Goal: Find specific page/section

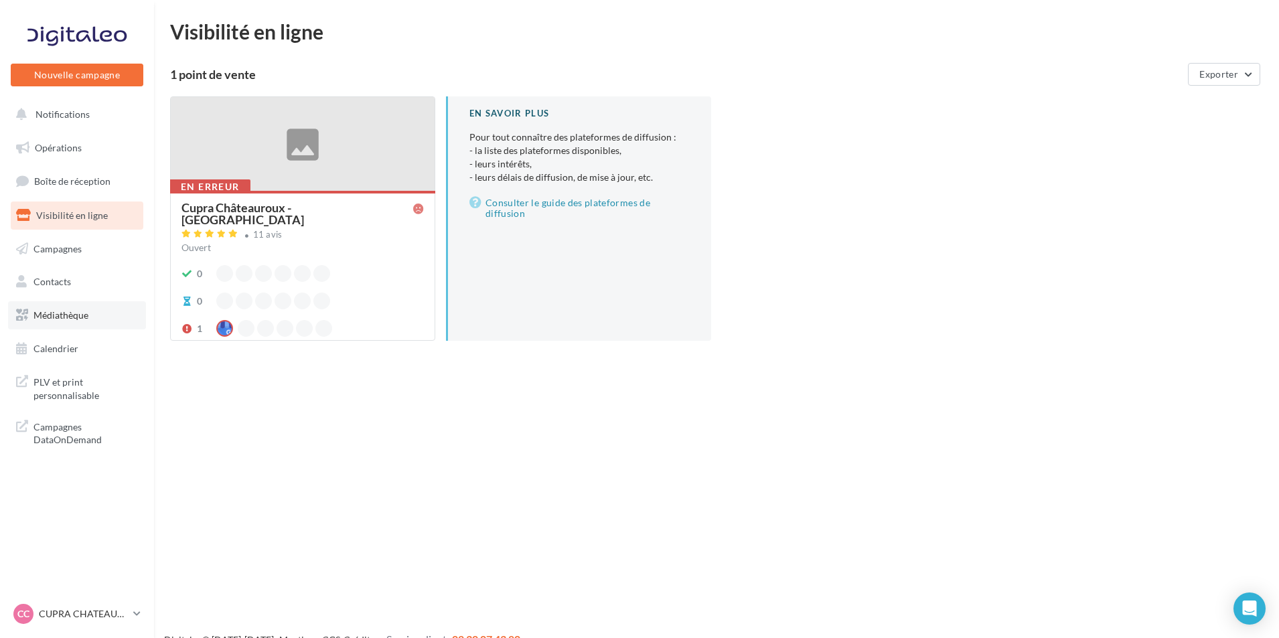
click at [79, 312] on span "Médiathèque" at bounding box center [60, 314] width 55 height 11
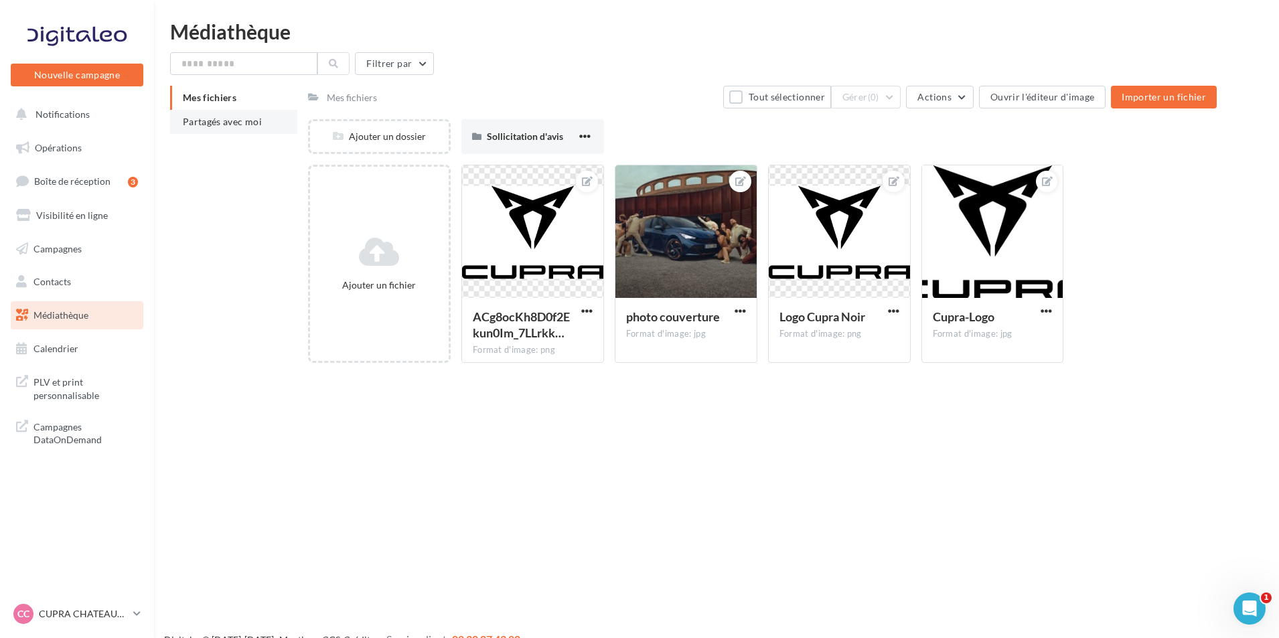
click at [228, 121] on span "Partagés avec moi" at bounding box center [222, 121] width 79 height 11
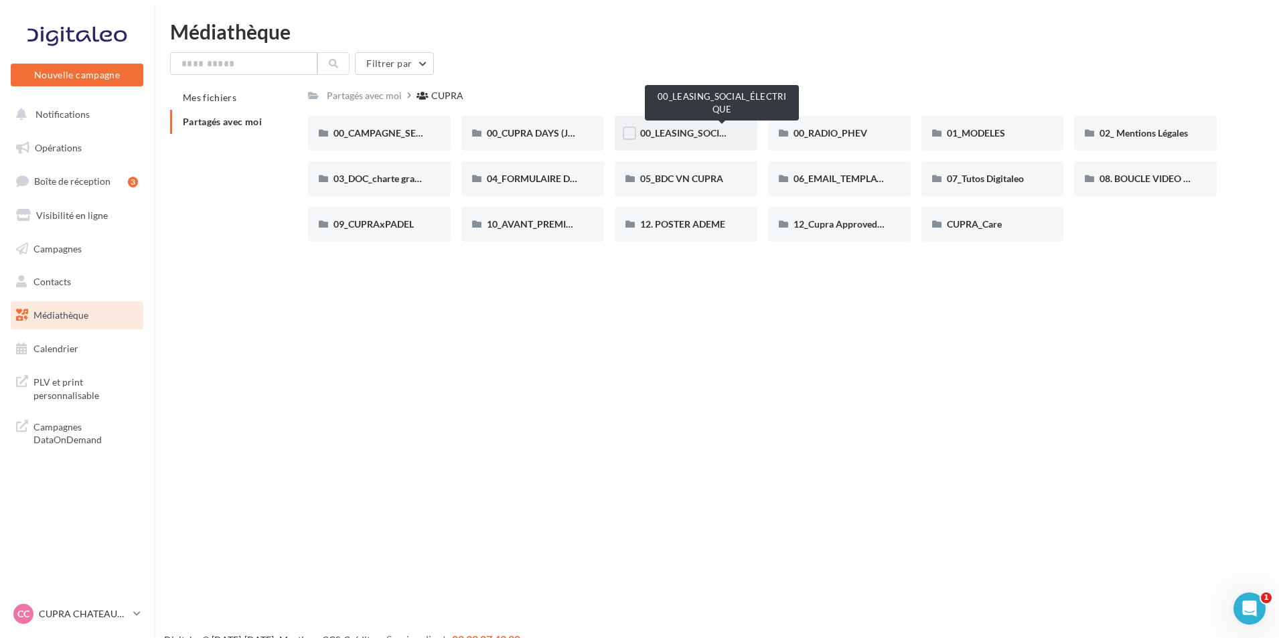
click at [704, 131] on span "00_LEASING_SOCIAL_ÉLECTRIQUE" at bounding box center [714, 132] width 149 height 11
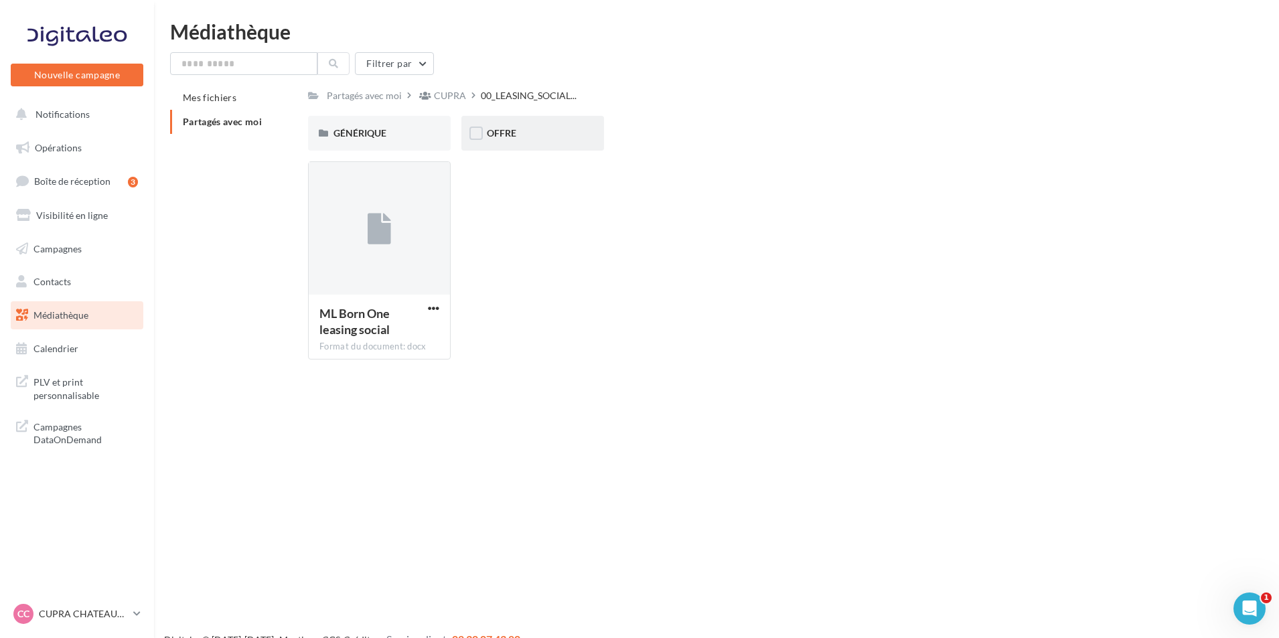
click at [514, 141] on div "OFFRE" at bounding box center [532, 133] width 143 height 35
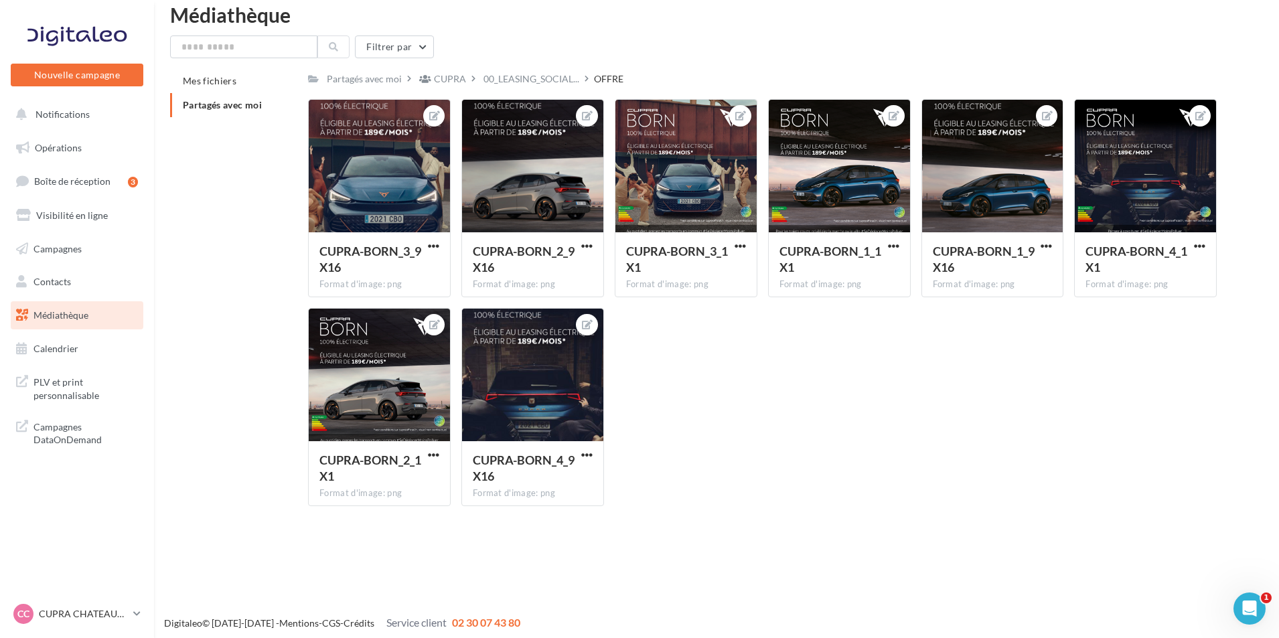
scroll to position [21, 0]
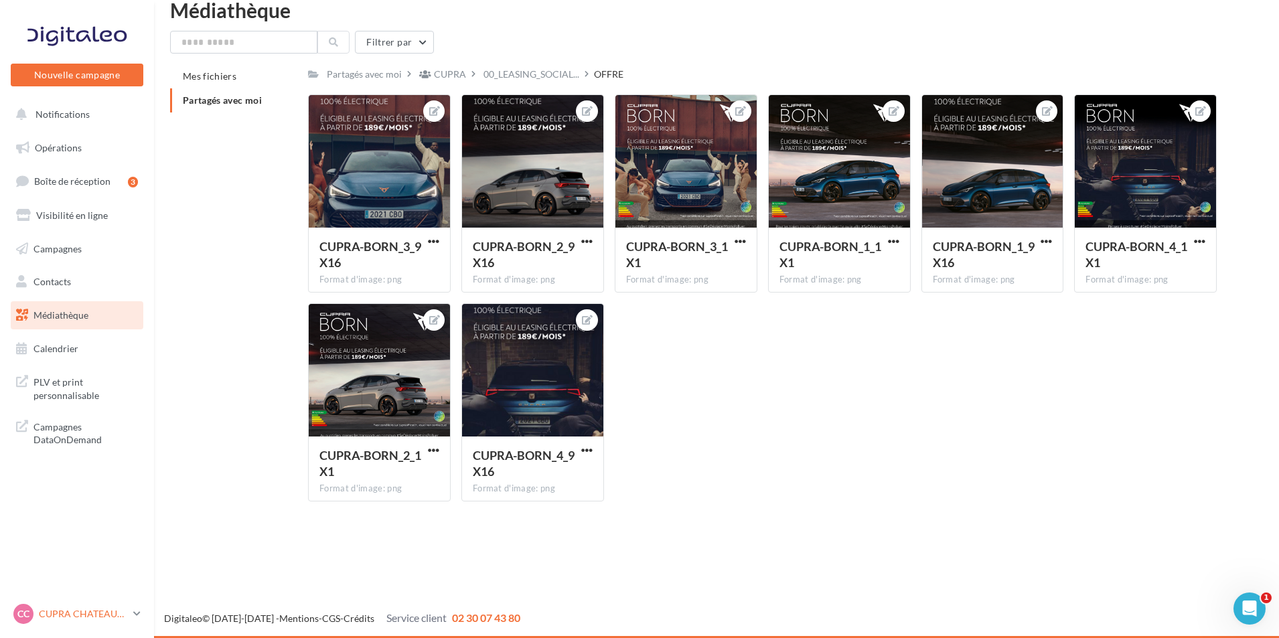
click at [72, 604] on div "CC CUPRA CHATEAUROUX cupra-[GEOGRAPHIC_DATA]-36007" at bounding box center [70, 614] width 115 height 20
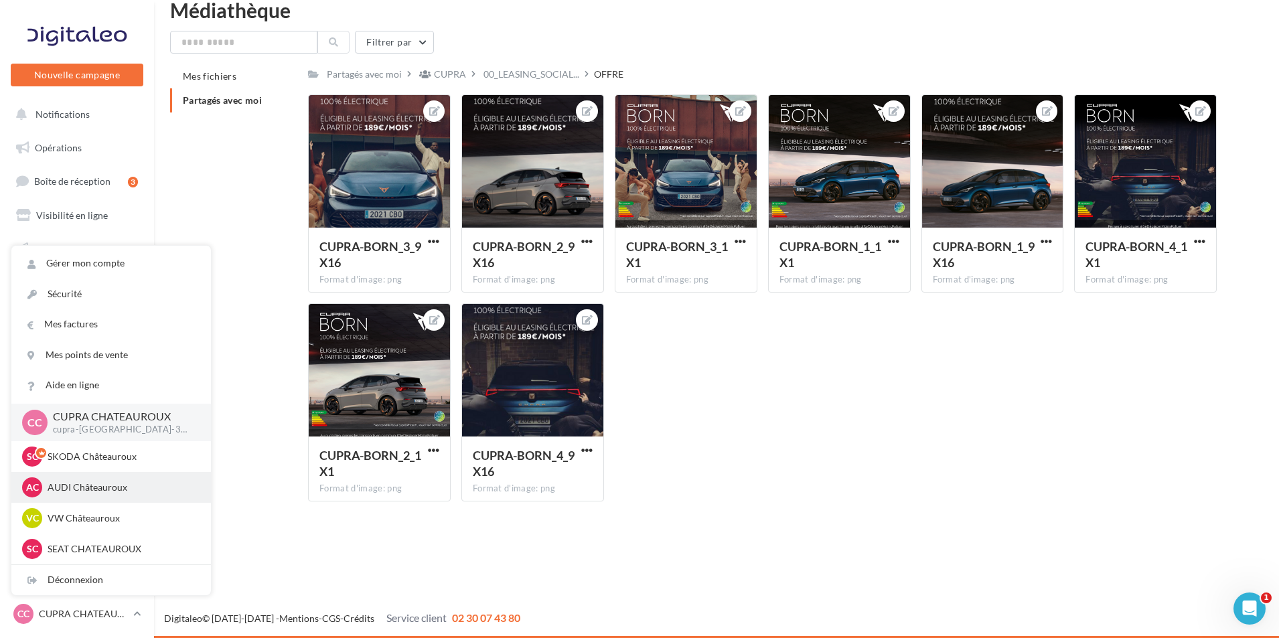
click at [142, 491] on p "AUDI Châteauroux" at bounding box center [121, 487] width 147 height 13
